Goal: Task Accomplishment & Management: Use online tool/utility

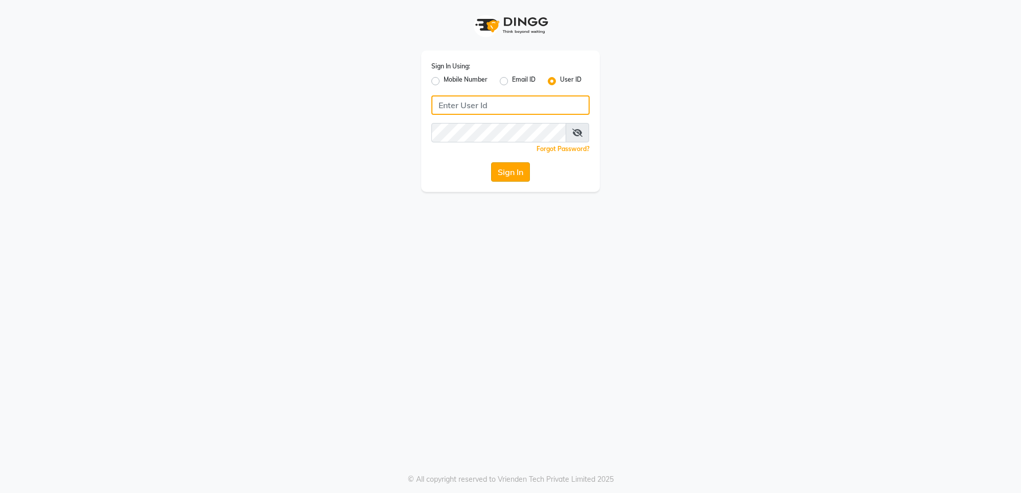
type input "e1782-14"
click at [516, 174] on button "Sign In" at bounding box center [510, 171] width 39 height 19
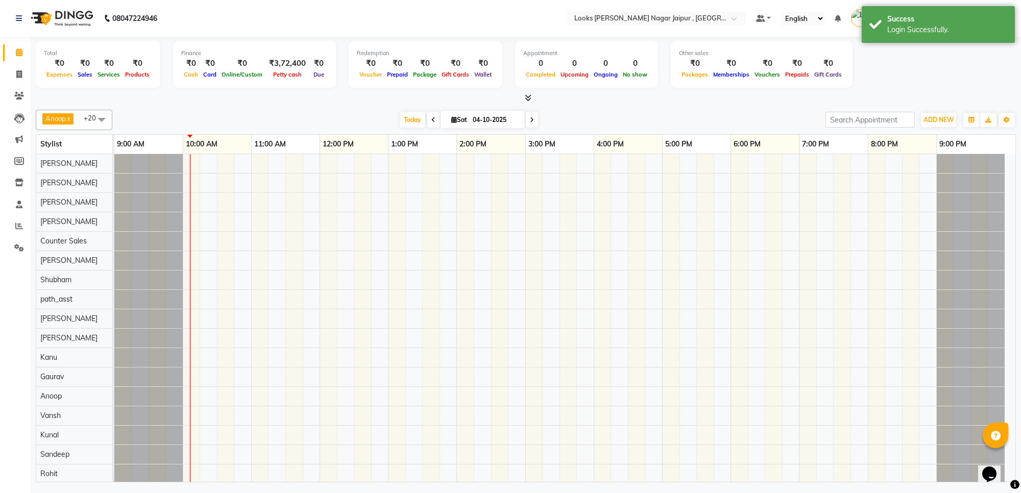
click at [530, 97] on icon at bounding box center [528, 98] width 7 height 8
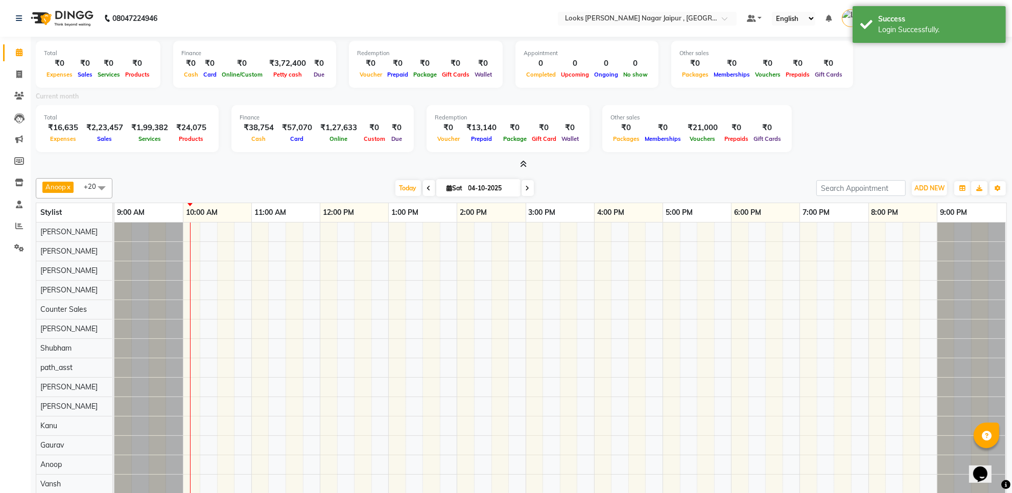
click at [524, 162] on icon at bounding box center [523, 164] width 7 height 8
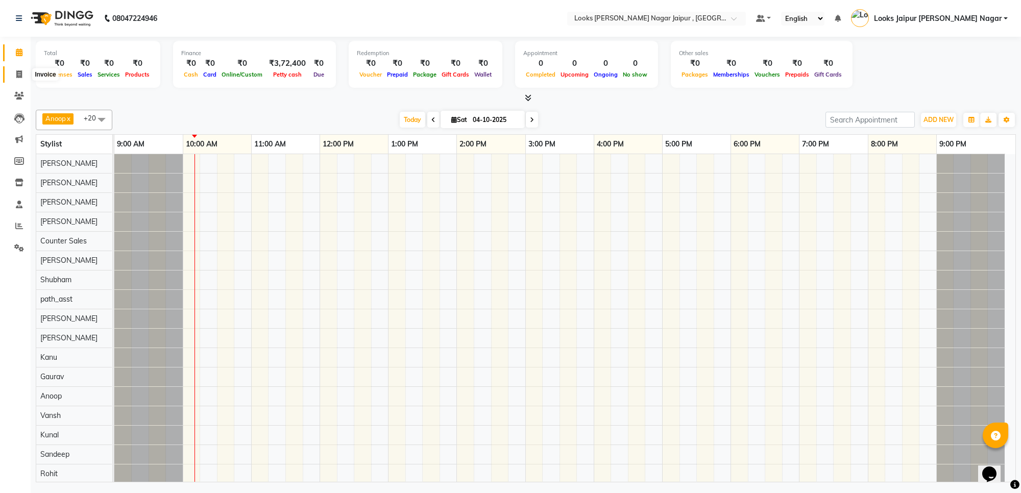
click at [10, 76] on span at bounding box center [19, 75] width 18 height 12
select select "service"
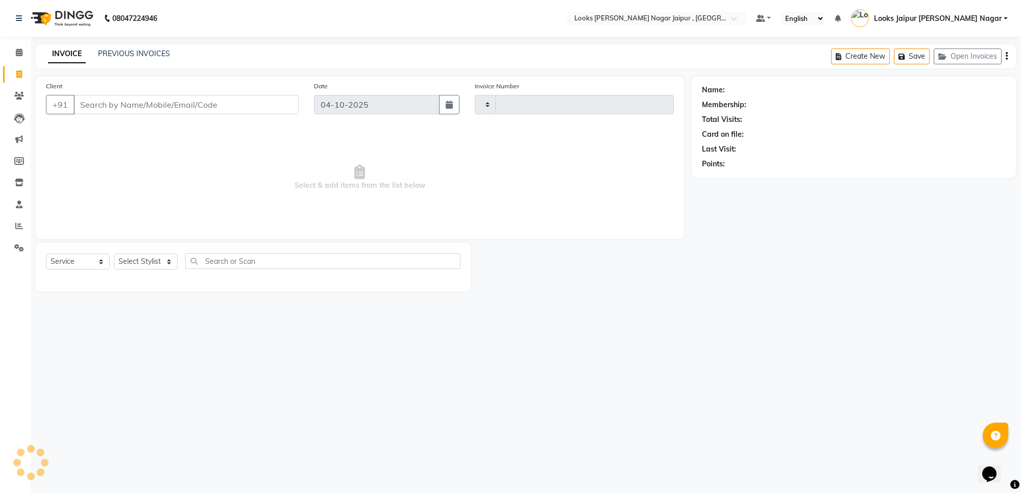
type input "4161"
select select "4317"
